Goal: Transaction & Acquisition: Obtain resource

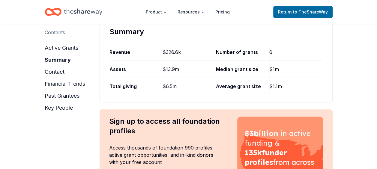
scroll to position [90, 0]
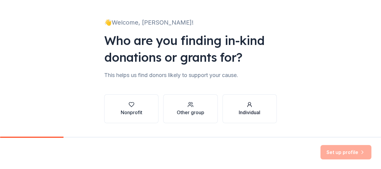
scroll to position [45, 0]
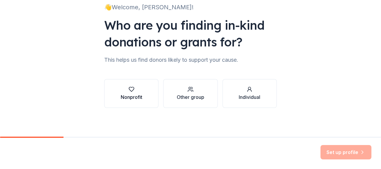
click at [129, 91] on icon "button" at bounding box center [132, 89] width 6 height 6
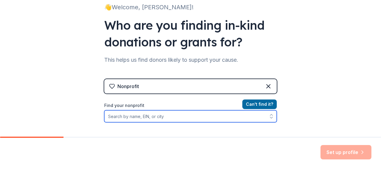
click at [160, 119] on input "Find your nonprofit" at bounding box center [190, 116] width 173 height 12
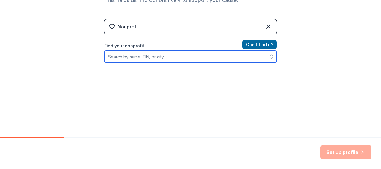
scroll to position [105, 0]
type input "lucy malmberg"
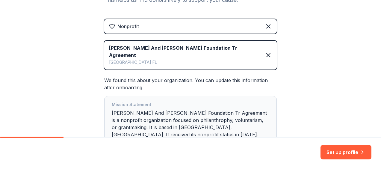
click at [206, 119] on div "Mission Statement George And Lucy Malmberg Foundation Tr Agreement is a nonprof…" at bounding box center [191, 121] width 158 height 40
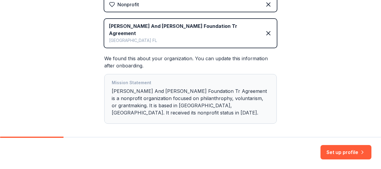
scroll to position [135, 0]
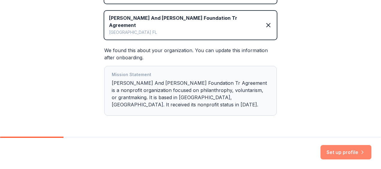
click at [346, 152] on button "Set up profile" at bounding box center [346, 152] width 51 height 14
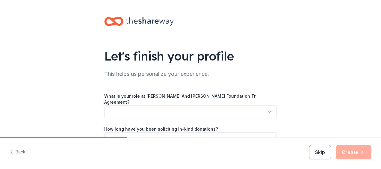
click at [146, 108] on button "button" at bounding box center [190, 112] width 173 height 13
click at [272, 107] on button "button" at bounding box center [190, 112] width 173 height 13
click at [269, 109] on icon "button" at bounding box center [270, 112] width 6 height 6
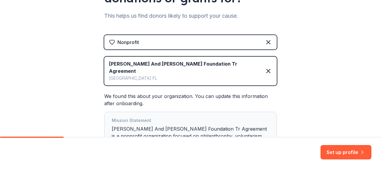
scroll to position [90, 0]
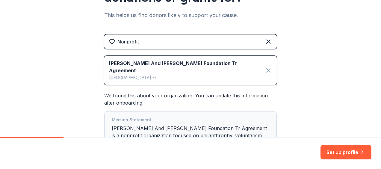
click at [270, 67] on icon at bounding box center [268, 70] width 7 height 7
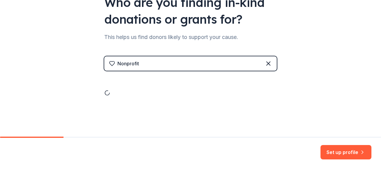
scroll to position [45, 0]
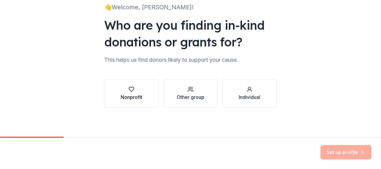
click at [136, 95] on div "Nonprofit" at bounding box center [132, 97] width 22 height 7
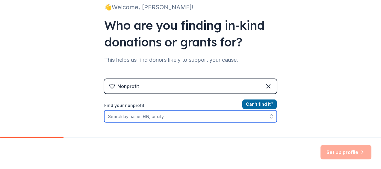
click at [156, 116] on input "Find your nonprofit" at bounding box center [190, 116] width 173 height 12
type input "bcm"
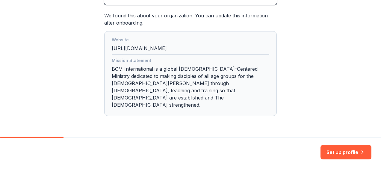
scroll to position [168, 0]
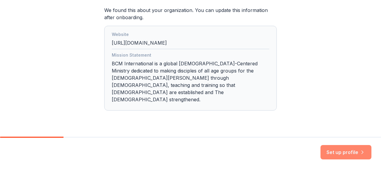
click at [338, 158] on button "Set up profile" at bounding box center [346, 152] width 51 height 14
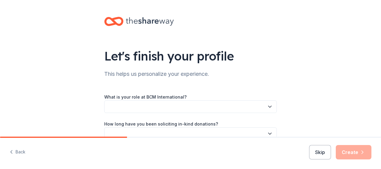
click at [360, 64] on div "Let's finish your profile This helps us personalize your experience. What is yo…" at bounding box center [190, 98] width 381 height 196
click at [171, 107] on button "button" at bounding box center [190, 106] width 173 height 13
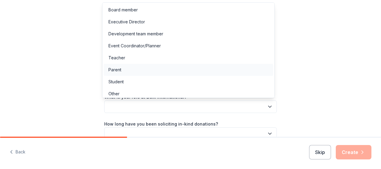
scroll to position [3, 0]
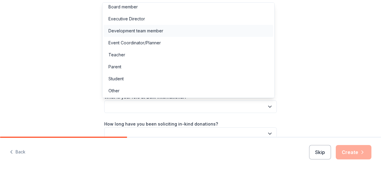
click at [146, 34] on div "Development team member" at bounding box center [136, 30] width 55 height 7
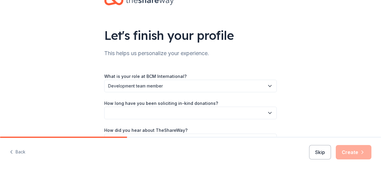
scroll to position [30, 0]
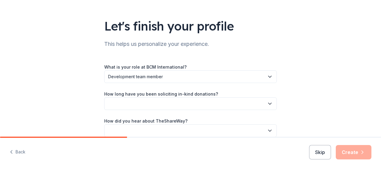
click at [191, 102] on button "button" at bounding box center [190, 103] width 173 height 13
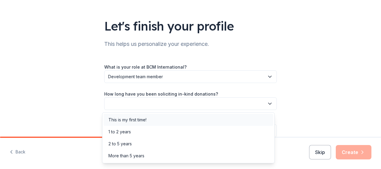
click at [145, 121] on div "This is my first time!" at bounding box center [128, 119] width 38 height 7
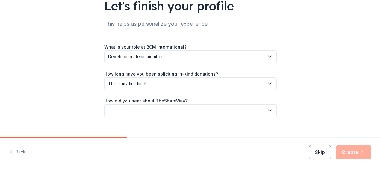
scroll to position [59, 0]
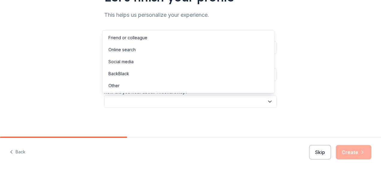
click at [191, 101] on button "button" at bounding box center [190, 101] width 173 height 13
click at [148, 52] on div "Online search" at bounding box center [189, 50] width 170 height 12
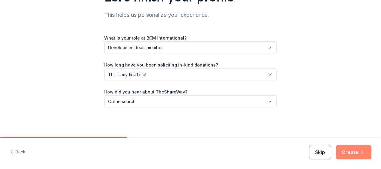
click at [347, 150] on button "Create" at bounding box center [354, 152] width 36 height 14
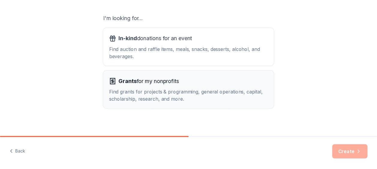
scroll to position [105, 0]
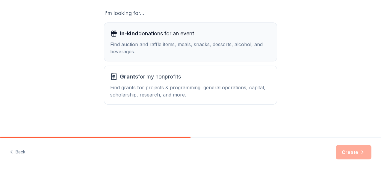
click at [176, 43] on div "Find auction and raffle items, meals, snacks, desserts, alcohol, and beverages." at bounding box center [190, 48] width 161 height 14
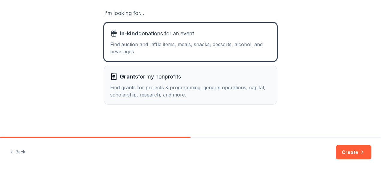
click at [169, 82] on div "Grants for my nonprofits Find grants for projects & programming, general operat…" at bounding box center [190, 85] width 161 height 26
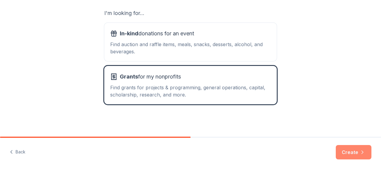
click at [354, 152] on button "Create" at bounding box center [354, 152] width 36 height 14
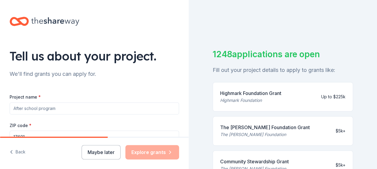
scroll to position [30, 0]
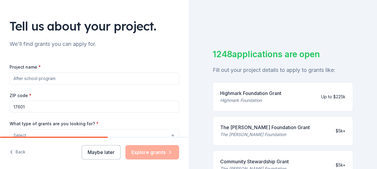
click at [70, 79] on input "Project name *" at bounding box center [94, 79] width 169 height 12
type input "Reaching Children in the 4-14 Window"
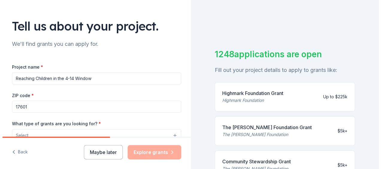
scroll to position [90, 0]
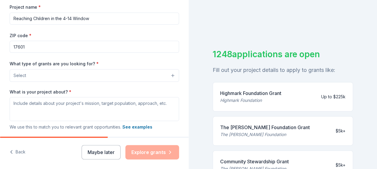
click at [143, 77] on button "Select" at bounding box center [94, 75] width 169 height 13
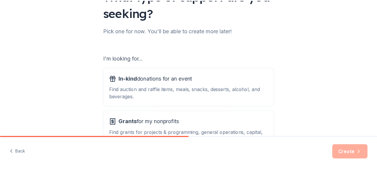
scroll to position [90, 0]
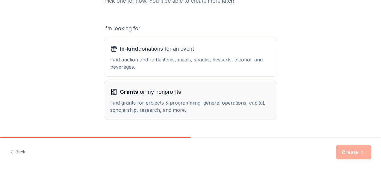
click at [150, 101] on div "Find grants for projects & programming, general operations, capital, scholarshi…" at bounding box center [190, 106] width 161 height 14
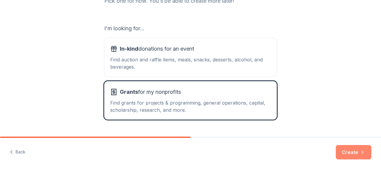
click at [355, 152] on button "Create" at bounding box center [354, 152] width 36 height 14
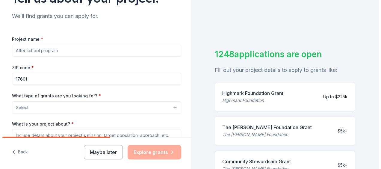
scroll to position [60, 0]
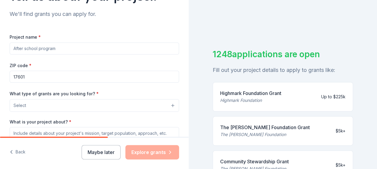
click at [40, 52] on input "Project name *" at bounding box center [94, 49] width 169 height 12
type input "Reaching Children in the 4-14 Window"
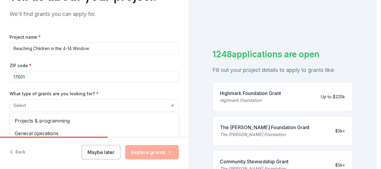
click at [44, 106] on button "Select" at bounding box center [94, 105] width 169 height 13
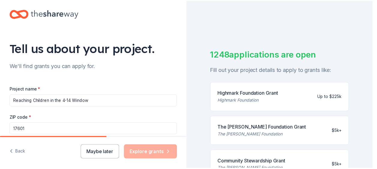
scroll to position [0, 0]
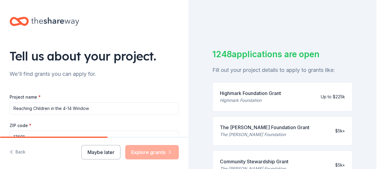
drag, startPoint x: 373, startPoint y: 47, endPoint x: 377, endPoint y: 62, distance: 16.1
click at [377, 62] on html "Tell us about your project. We'll find grants you can apply for. Project name *…" at bounding box center [190, 84] width 381 height 169
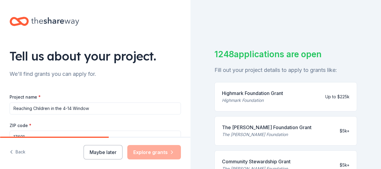
scroll to position [97, 0]
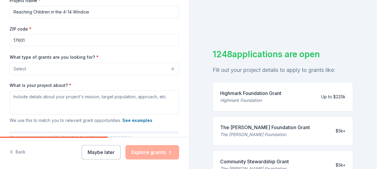
click at [83, 70] on button "Select" at bounding box center [94, 69] width 169 height 13
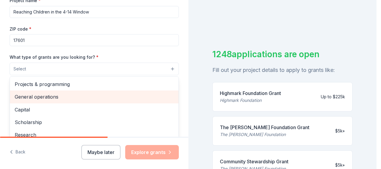
click at [45, 97] on span "General operations" at bounding box center [94, 97] width 159 height 8
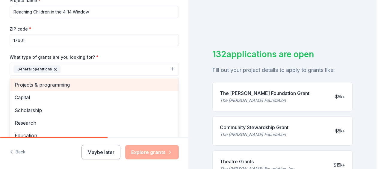
click at [49, 86] on span "Projects & programming" at bounding box center [94, 85] width 159 height 8
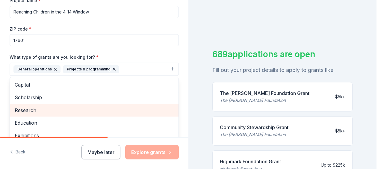
scroll to position [30, 0]
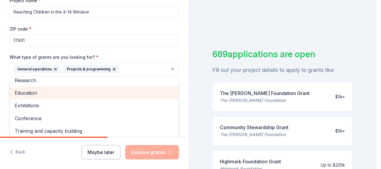
click at [52, 95] on span "Education" at bounding box center [94, 93] width 159 height 8
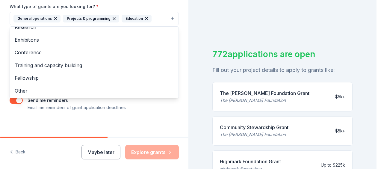
scroll to position [150, 0]
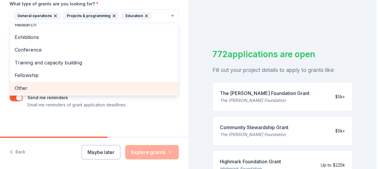
click at [26, 87] on span "Other" at bounding box center [94, 88] width 159 height 8
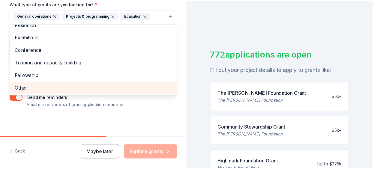
scroll to position [20, 0]
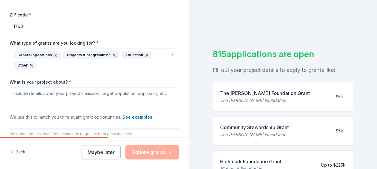
scroll to position [120, 0]
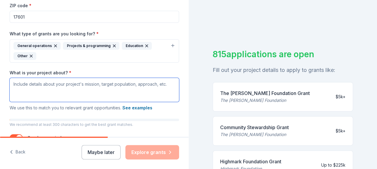
click at [57, 90] on textarea "What is your project about? *" at bounding box center [94, 90] width 169 height 24
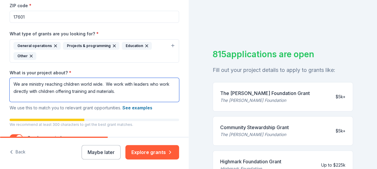
scroll to position [150, 0]
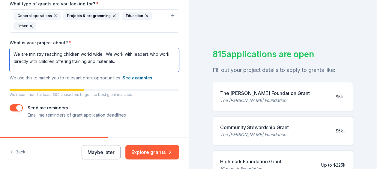
click at [28, 53] on textarea "We are ministry reaching children world wide. We work with leaders who work dir…" at bounding box center [94, 60] width 169 height 24
click at [118, 61] on textarea "We are ministry reaching children world wide. We work with leaders who work dir…" at bounding box center [94, 60] width 169 height 24
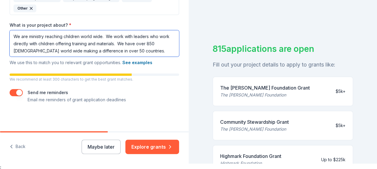
scroll to position [7, 0]
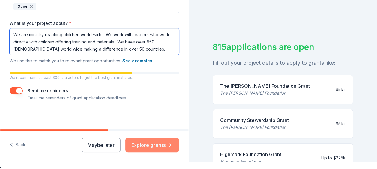
type textarea "We are ministry reaching children world wide. We work with leaders who work dir…"
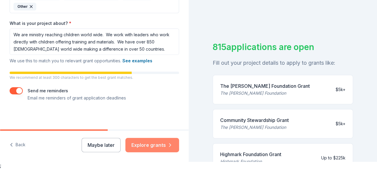
click at [158, 145] on button "Explore grants" at bounding box center [152, 145] width 54 height 14
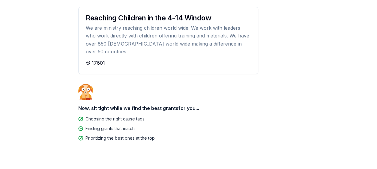
scroll to position [71, 0]
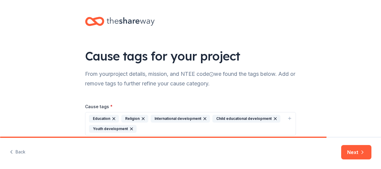
scroll to position [27, 0]
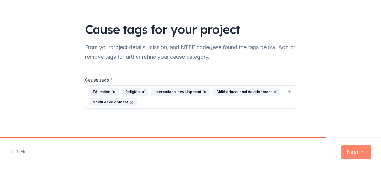
click at [354, 154] on button "Next" at bounding box center [357, 152] width 30 height 14
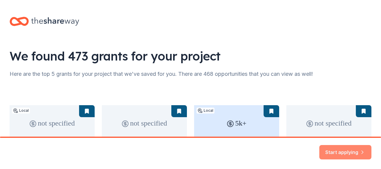
click at [335, 151] on button "Start applying" at bounding box center [346, 149] width 52 height 14
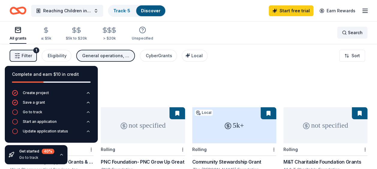
click at [349, 32] on span "Search" at bounding box center [355, 32] width 15 height 7
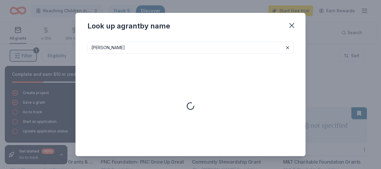
type input "lucy malmberg"
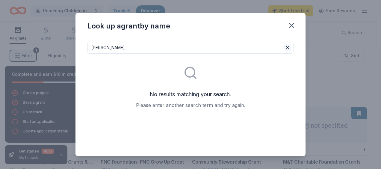
click at [284, 48] on button at bounding box center [287, 47] width 7 height 7
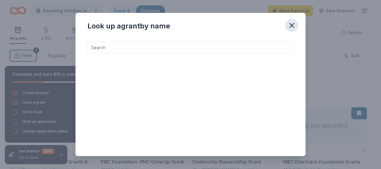
click at [296, 26] on icon "button" at bounding box center [292, 25] width 8 height 8
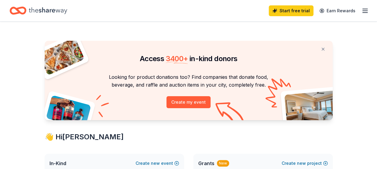
click at [365, 11] on icon "button" at bounding box center [364, 10] width 7 height 7
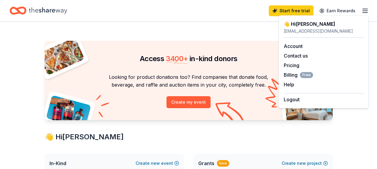
click at [230, 13] on div "Start free trial Earn Rewards" at bounding box center [189, 11] width 358 height 14
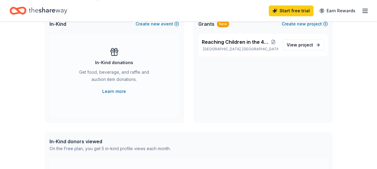
scroll to position [150, 0]
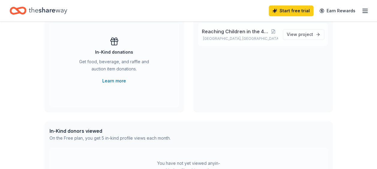
click at [225, 34] on span "Reaching Children in the 4-14 Window" at bounding box center [235, 31] width 67 height 7
click at [297, 37] on span "View project" at bounding box center [300, 34] width 26 height 7
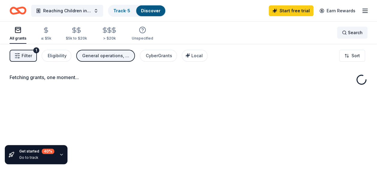
click at [356, 33] on span "Search" at bounding box center [355, 32] width 15 height 7
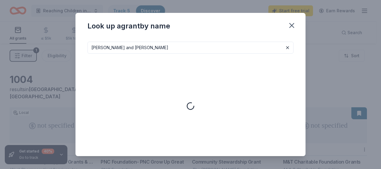
type input "george and lucy malmberg"
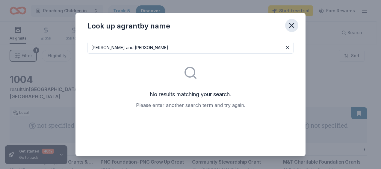
click at [290, 27] on icon "button" at bounding box center [292, 25] width 8 height 8
